Goal: Transaction & Acquisition: Register for event/course

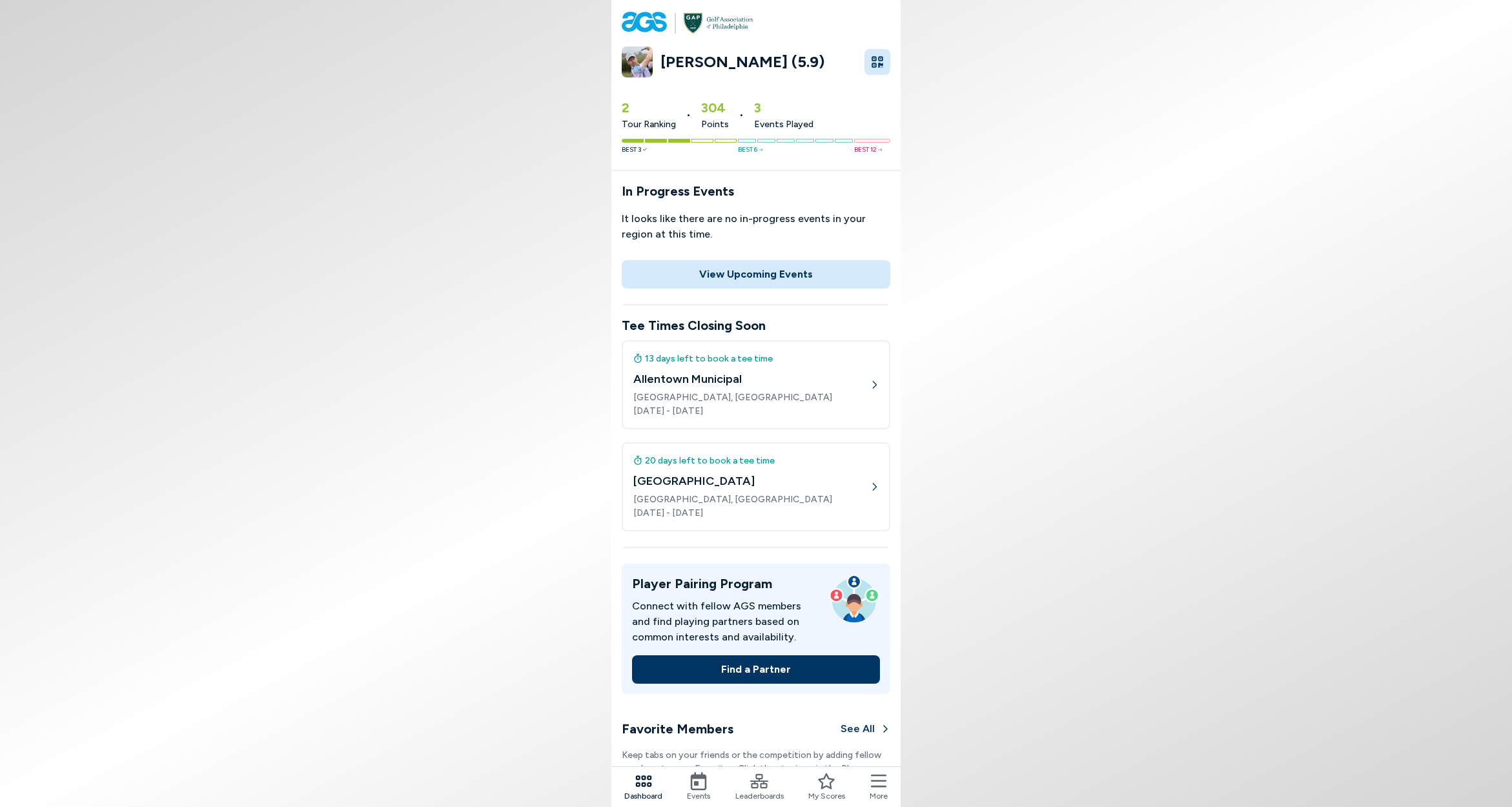
click at [703, 780] on icon at bounding box center [698, 781] width 18 height 18
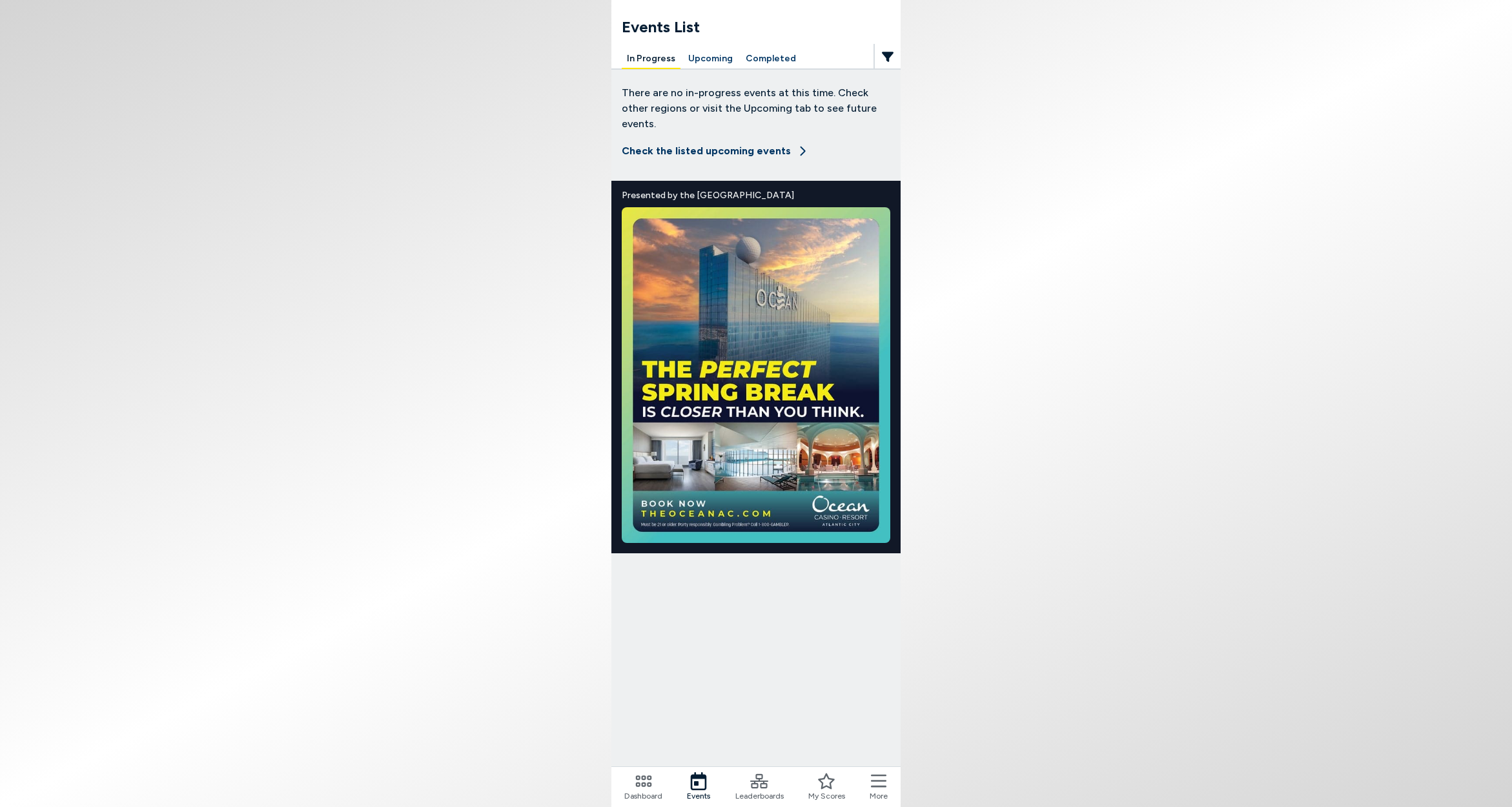
click at [712, 54] on button "Upcoming" at bounding box center [710, 59] width 55 height 20
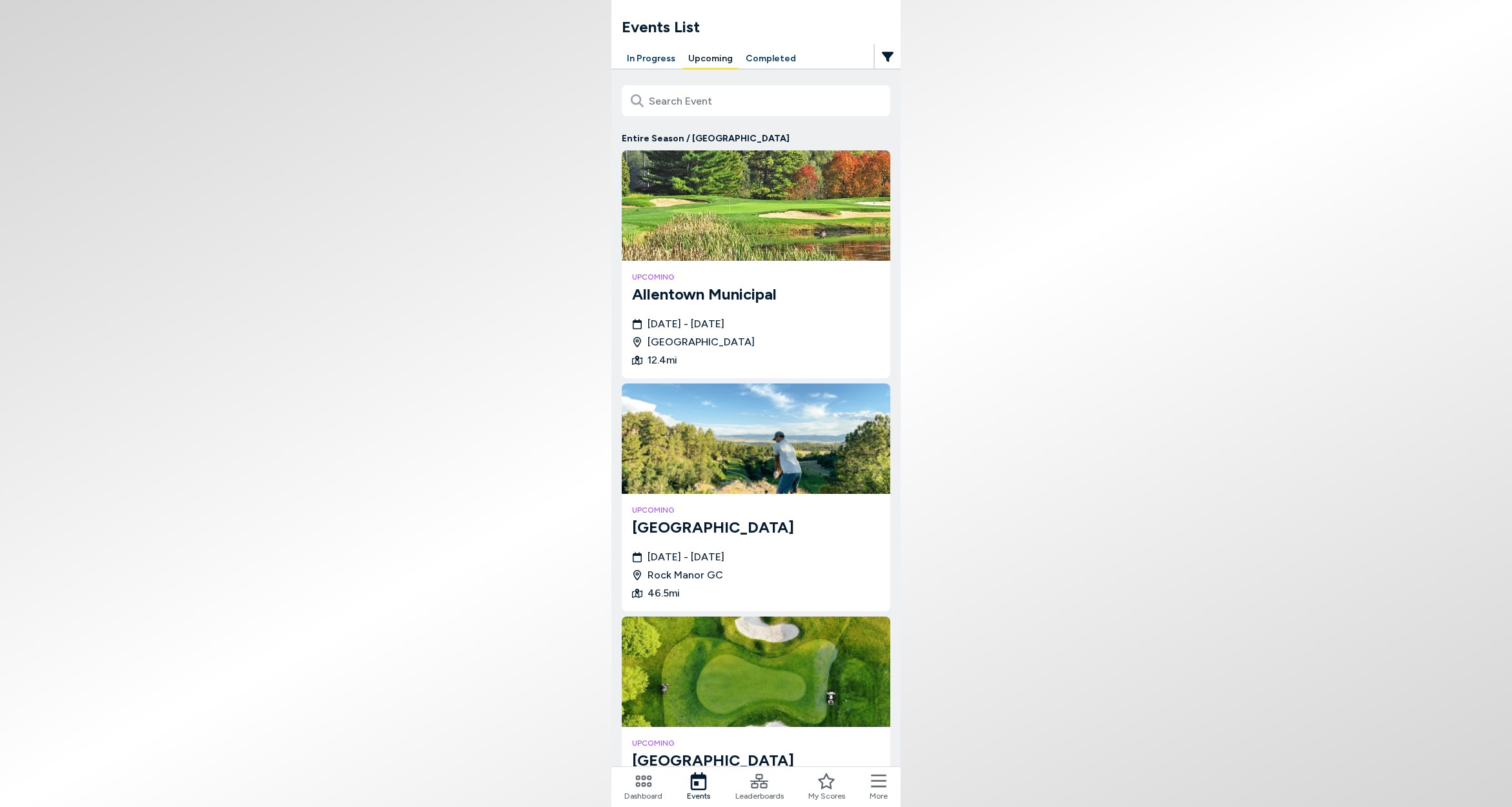
drag, startPoint x: 936, startPoint y: 359, endPoint x: 597, endPoint y: 289, distance: 346.2
click at [597, 289] on body "Events List In Progress Upcoming Completed Entire Season / [GEOGRAPHIC_DATA] up…" at bounding box center [756, 404] width 1512 height 807
drag, startPoint x: 615, startPoint y: 136, endPoint x: 900, endPoint y: 359, distance: 361.9
click at [900, 359] on body "Events List In Progress Upcoming Completed Entire Season / [GEOGRAPHIC_DATA] up…" at bounding box center [756, 404] width 1512 height 807
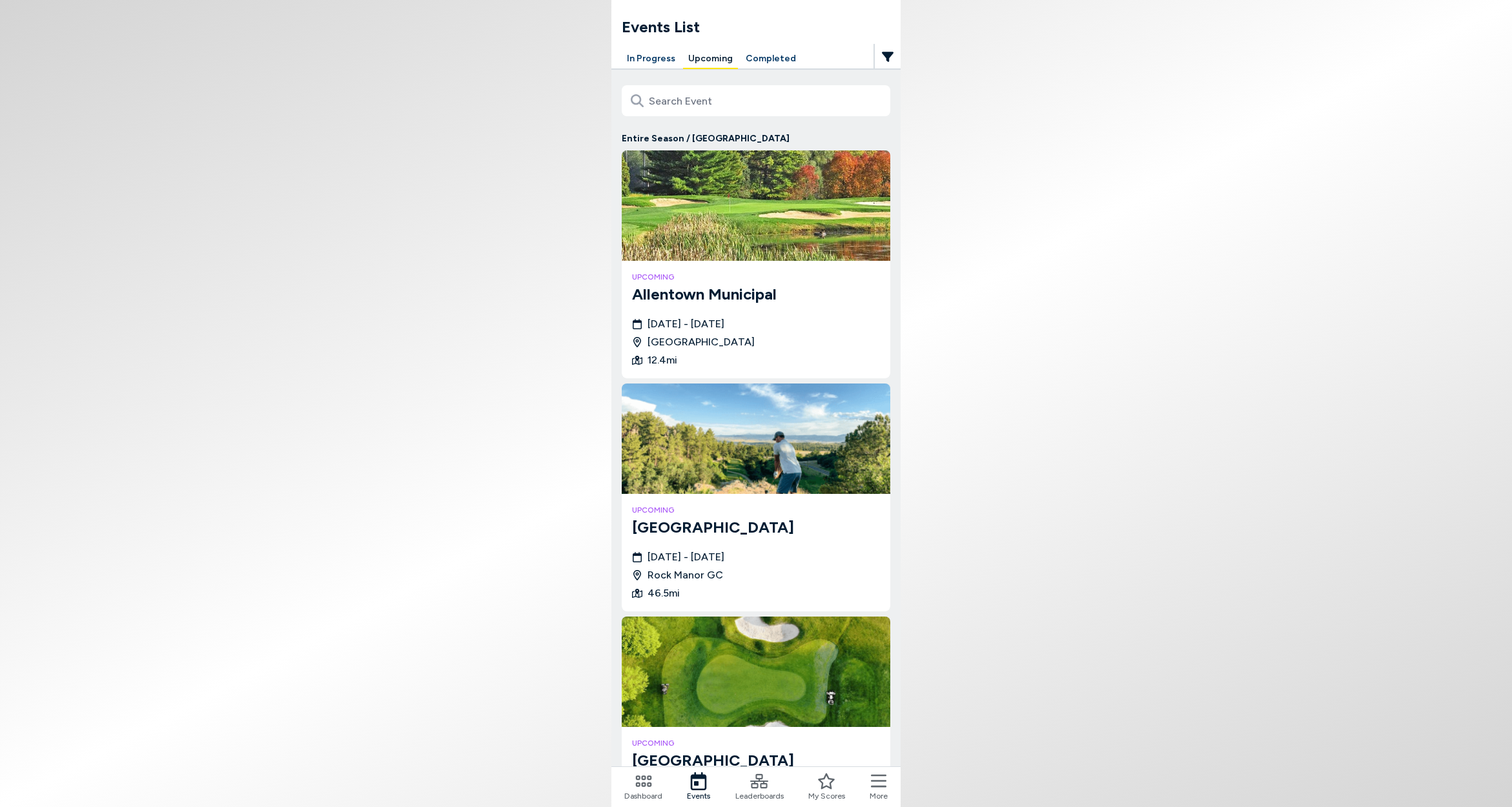
click at [944, 364] on body "Events List In Progress Upcoming Completed Entire Season / [GEOGRAPHIC_DATA] up…" at bounding box center [756, 404] width 1512 height 807
